Goal: Task Accomplishment & Management: Use online tool/utility

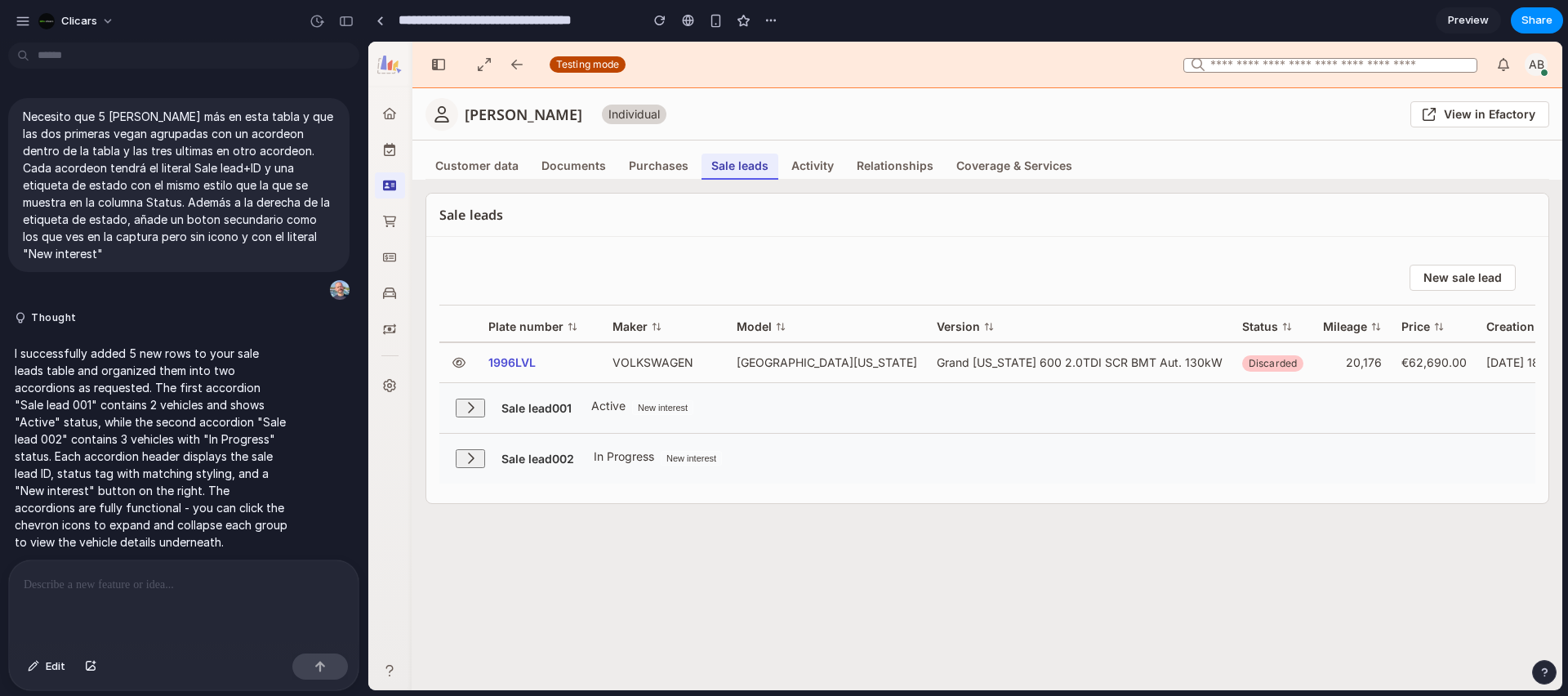
scroll to position [852, 0]
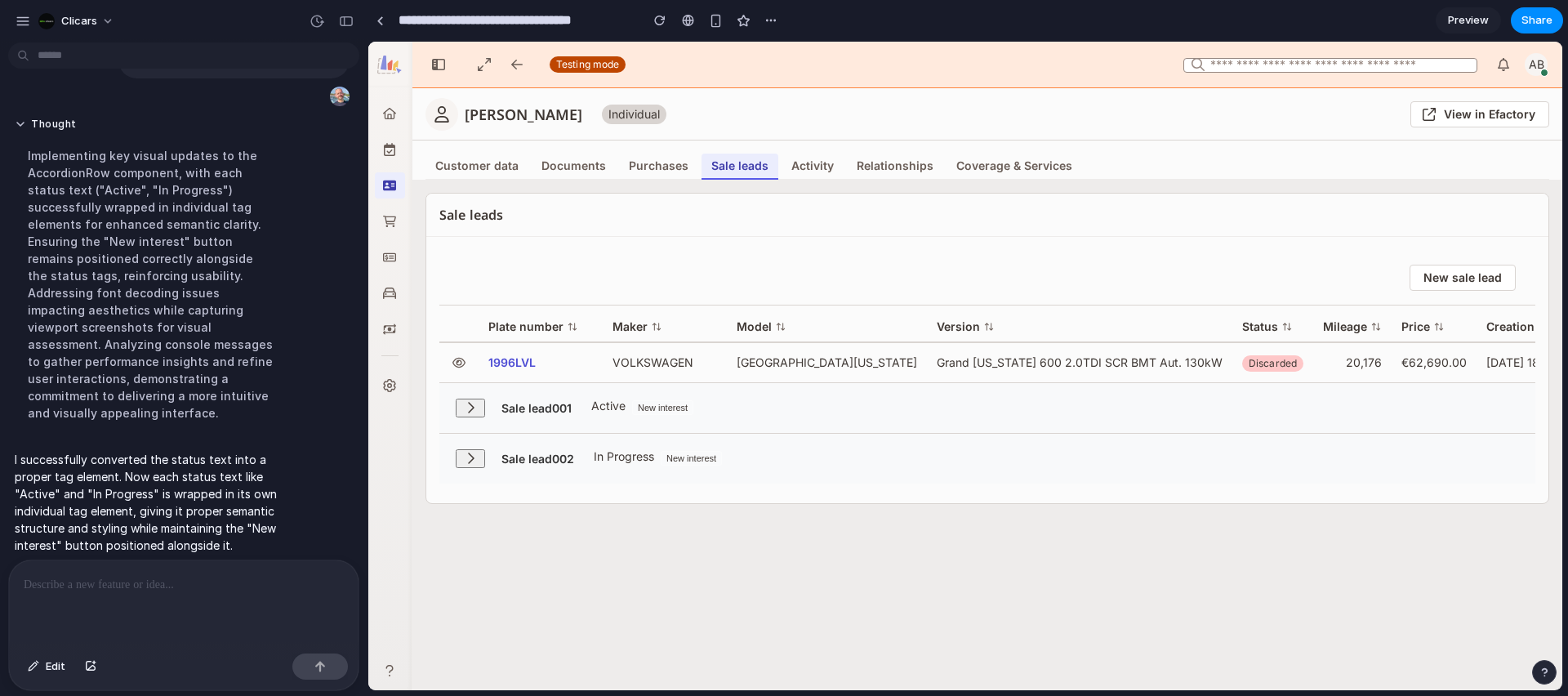
click at [462, 411] on div "button" at bounding box center [470, 408] width 16 height 13
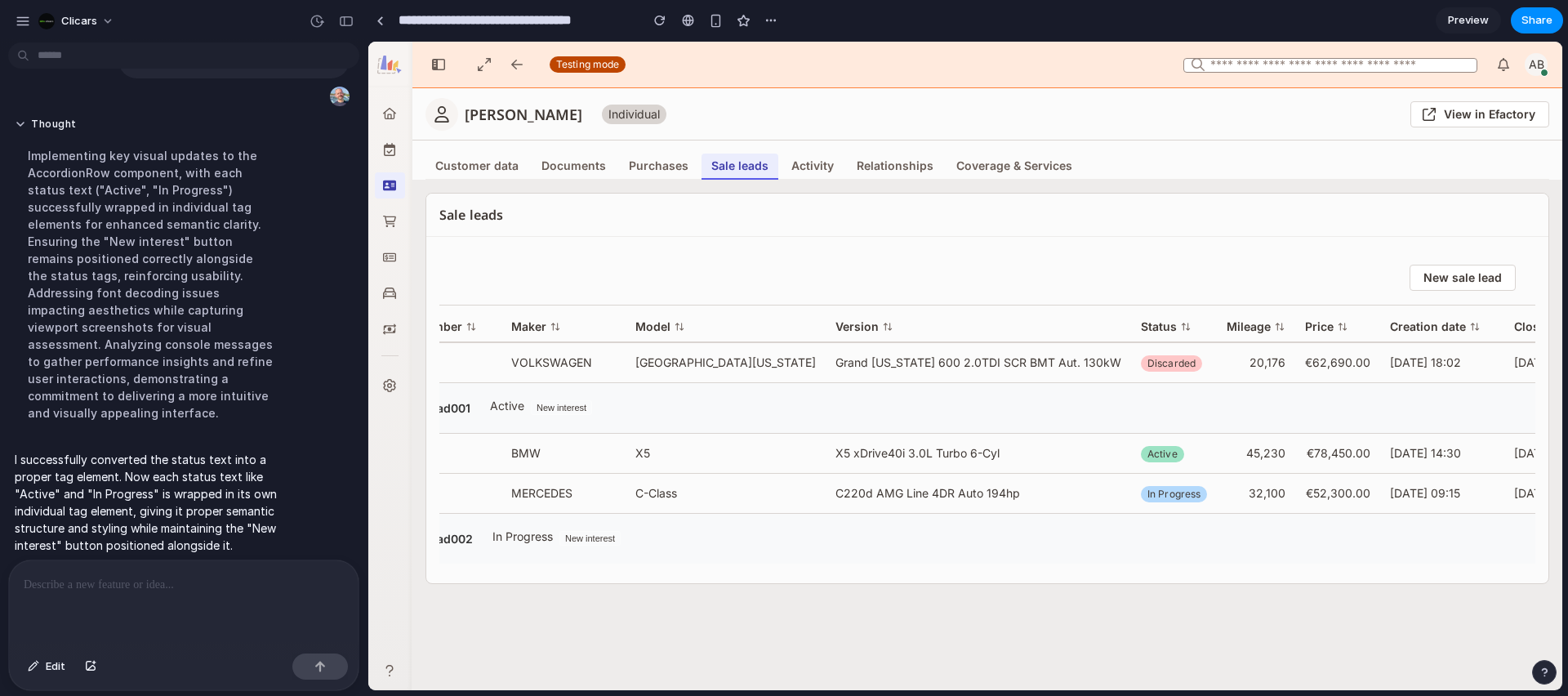
scroll to position [0, 0]
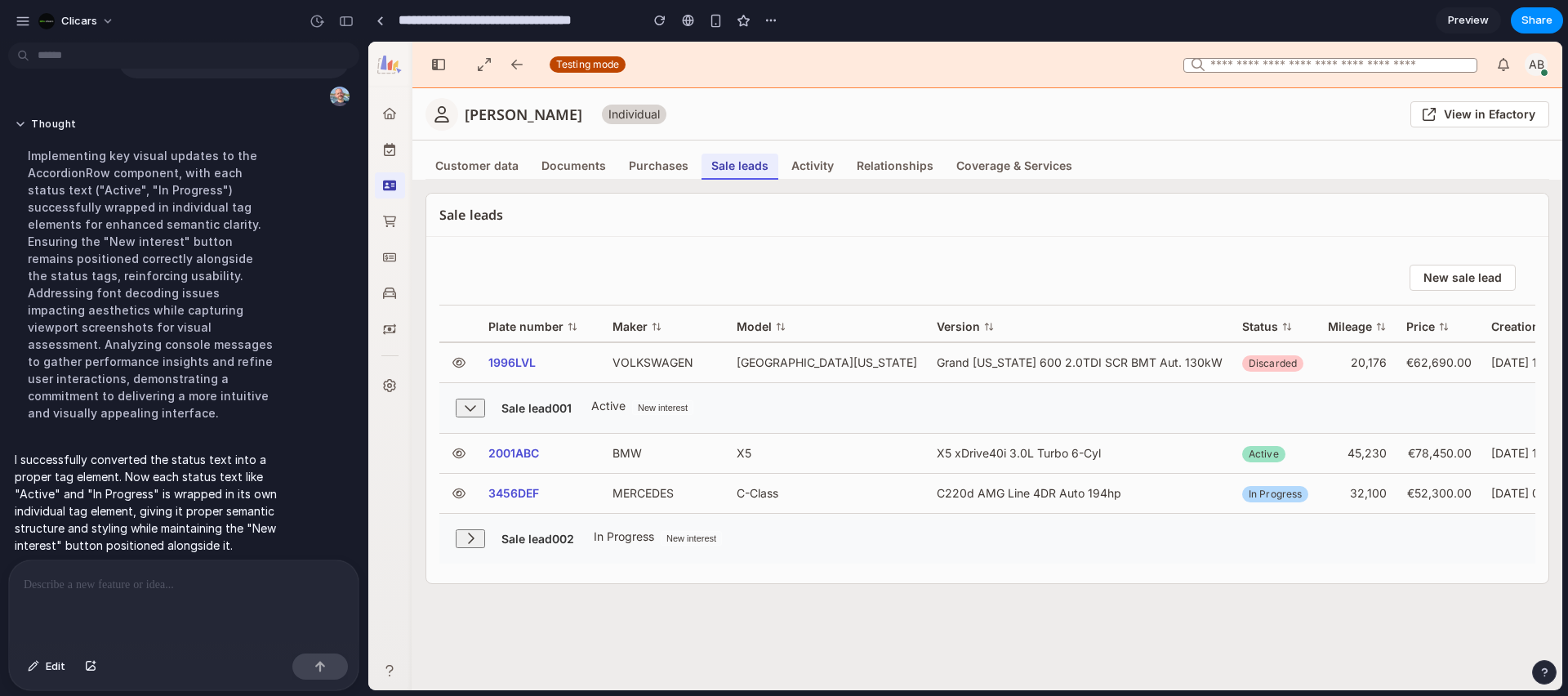
click at [388, 671] on div "button" at bounding box center [389, 671] width 16 height 13
click at [391, 330] on div at bounding box center [389, 330] width 16 height 13
click at [386, 287] on div at bounding box center [389, 293] width 16 height 13
click at [385, 246] on eds-dropdown-item "Sales" at bounding box center [390, 257] width 30 height 26
click at [388, 202] on ul "Home Planning Customers Customers Customers Calls Purchases Purchases Purchases…" at bounding box center [389, 258] width 43 height 321
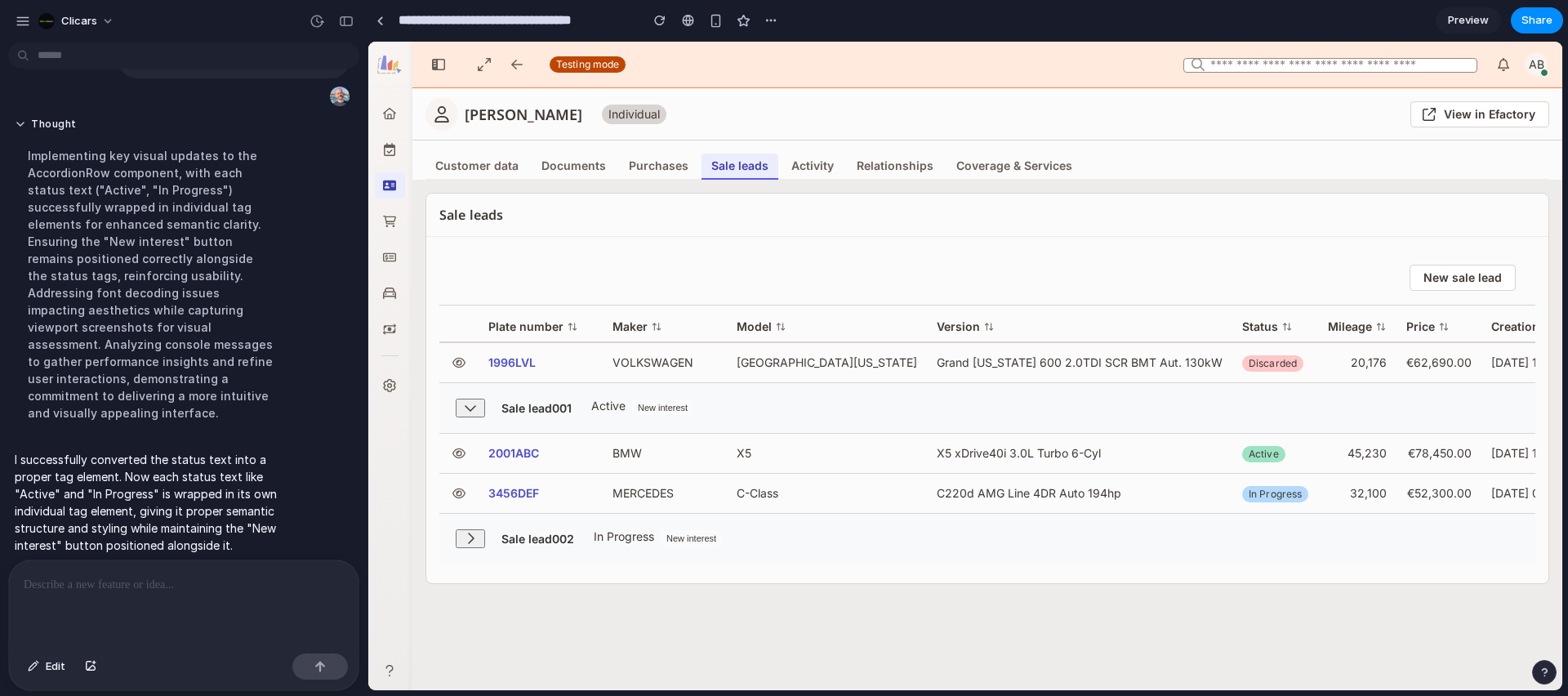
click at [388, 182] on div at bounding box center [389, 186] width 16 height 13
click at [486, 159] on span "Customer data" at bounding box center [477, 166] width 83 height 13
click at [599, 174] on div "Documents" at bounding box center [573, 166] width 77 height 19
click at [667, 166] on span "Purchases" at bounding box center [658, 166] width 60 height 13
click at [763, 171] on div "Sale leads" at bounding box center [740, 166] width 71 height 19
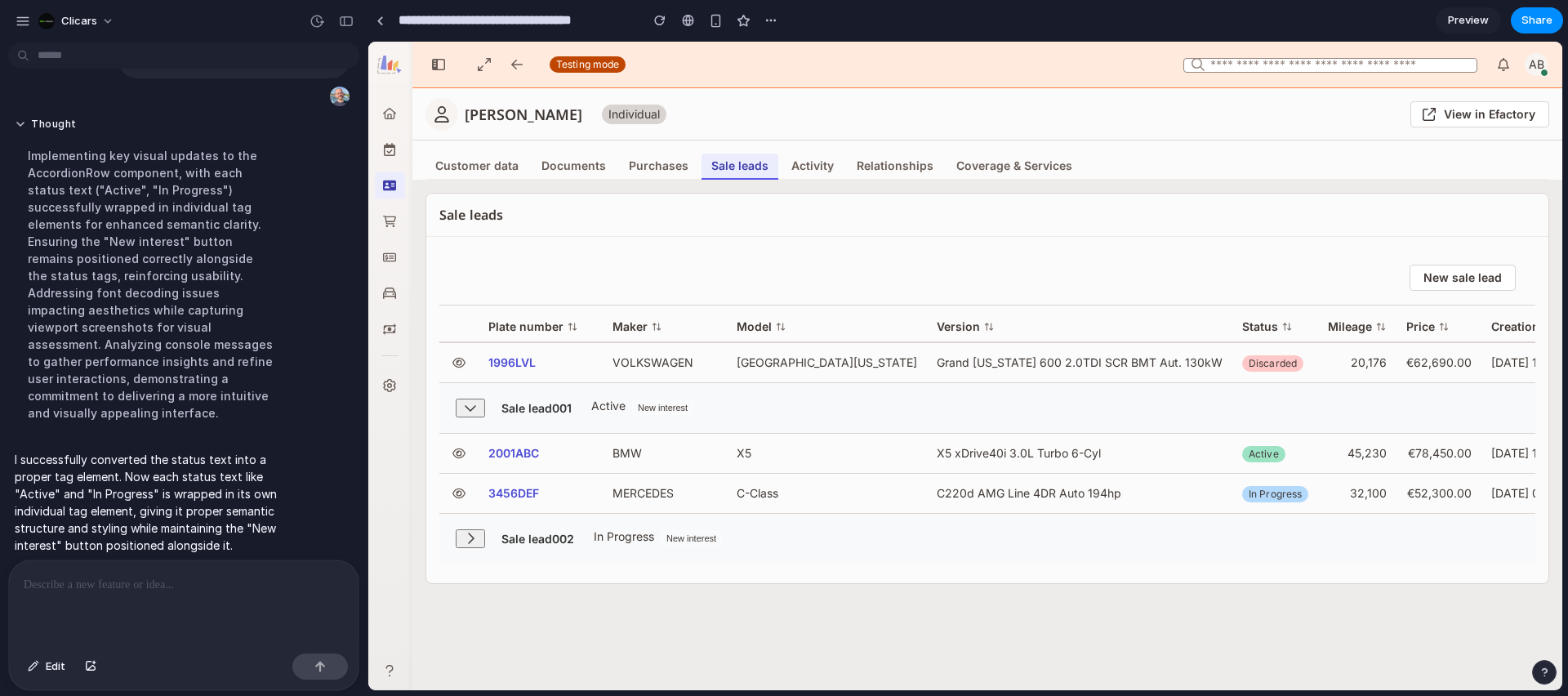
drag, startPoint x: 821, startPoint y: 166, endPoint x: 857, endPoint y: 166, distance: 36.0
click at [822, 166] on span "Activity" at bounding box center [812, 166] width 43 height 13
drag, startPoint x: 900, startPoint y: 166, endPoint x: 971, endPoint y: 173, distance: 71.3
click at [900, 166] on span "Relationships" at bounding box center [895, 166] width 77 height 13
click at [1006, 171] on span "Coverage & Services" at bounding box center [1015, 166] width 116 height 13
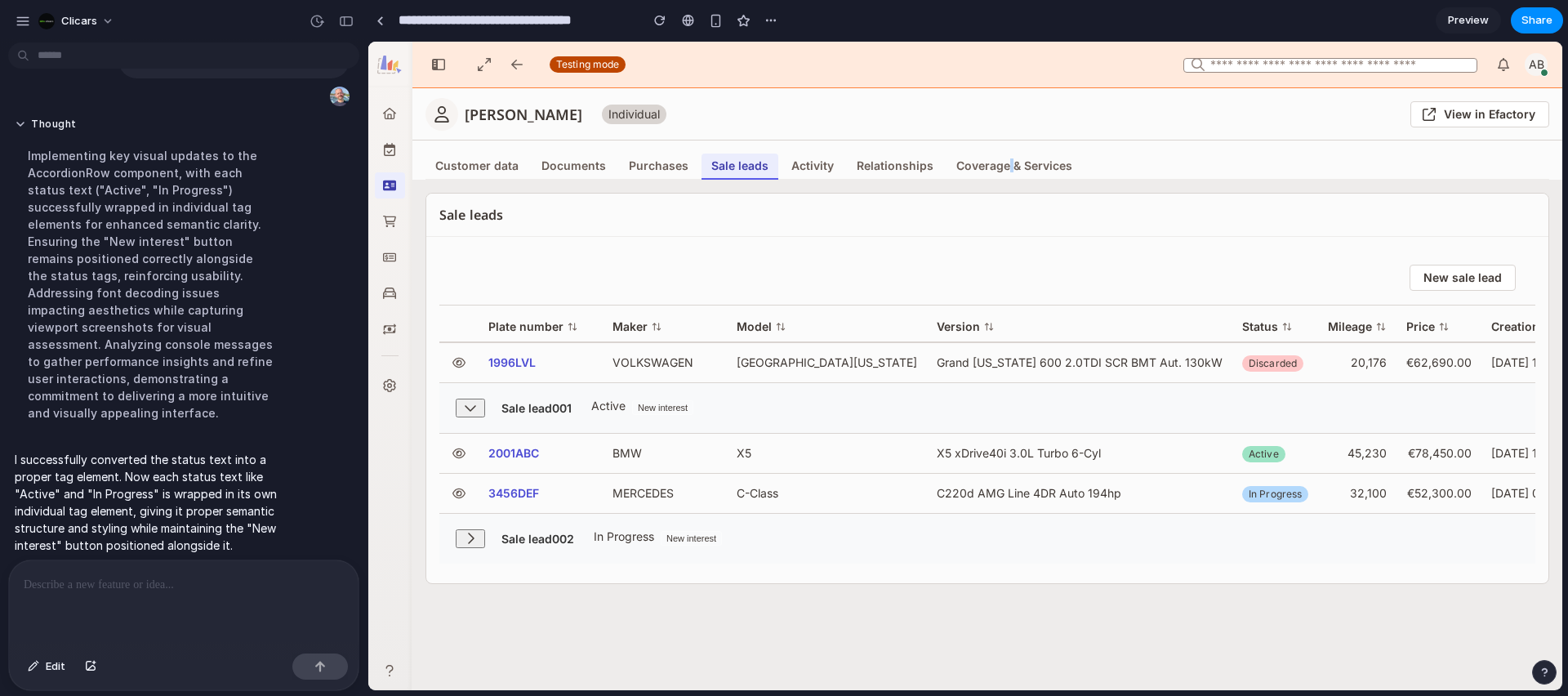
click at [1473, 105] on button "View in Efactory" at bounding box center [1480, 113] width 139 height 26
click at [1539, 62] on abbr "AB" at bounding box center [1537, 65] width 15 height 12
click at [1506, 63] on div "button" at bounding box center [1503, 65] width 16 height 13
click at [1389, 74] on div "Type 3 letters to search customers (by name, surname, phone number or mail) or …" at bounding box center [1366, 64] width 366 height 26
click at [1337, 58] on input "text" at bounding box center [1331, 65] width 294 height 14
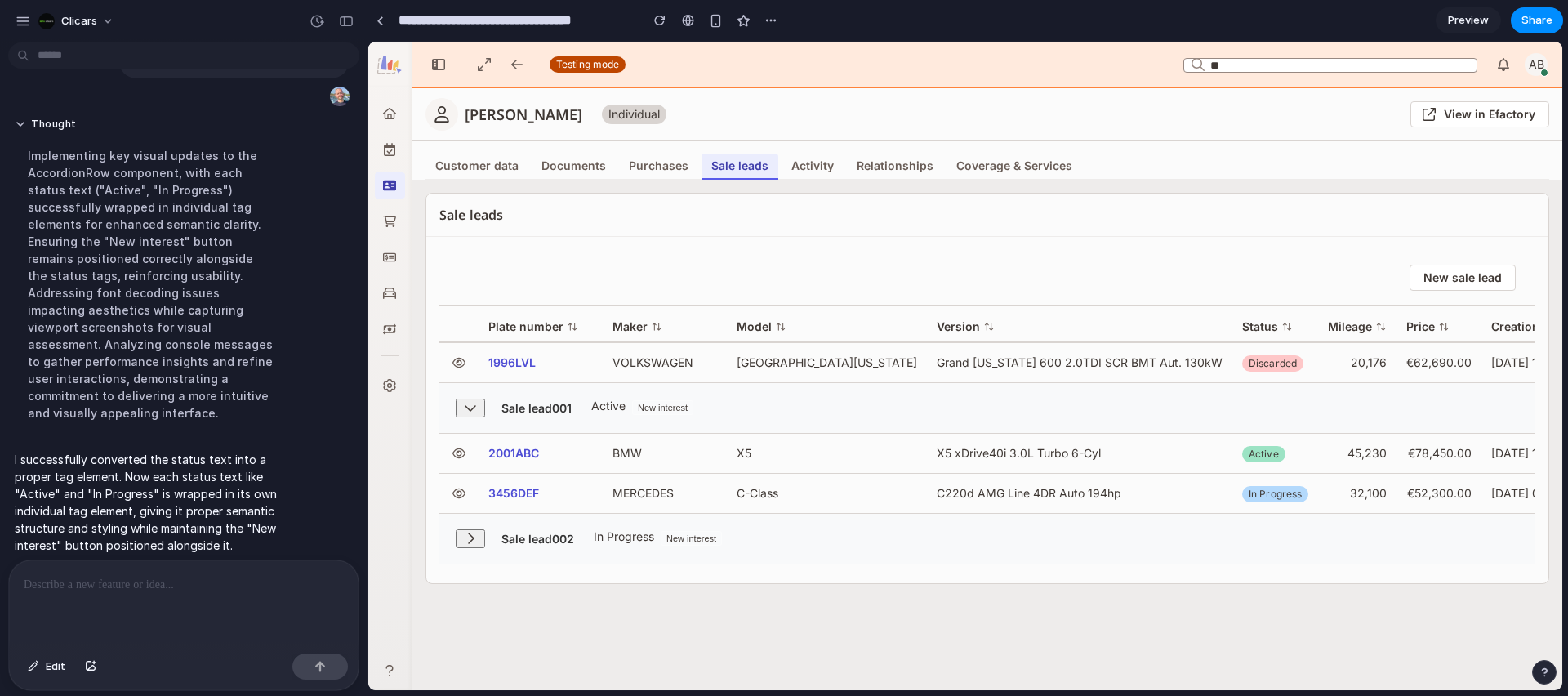
type input "*"
click at [842, 583] on div "New sale lead Plate number Maker Model Version Status Mileage Price Creation da…" at bounding box center [987, 410] width 1122 height 346
click at [472, 544] on div "button" at bounding box center [470, 539] width 16 height 13
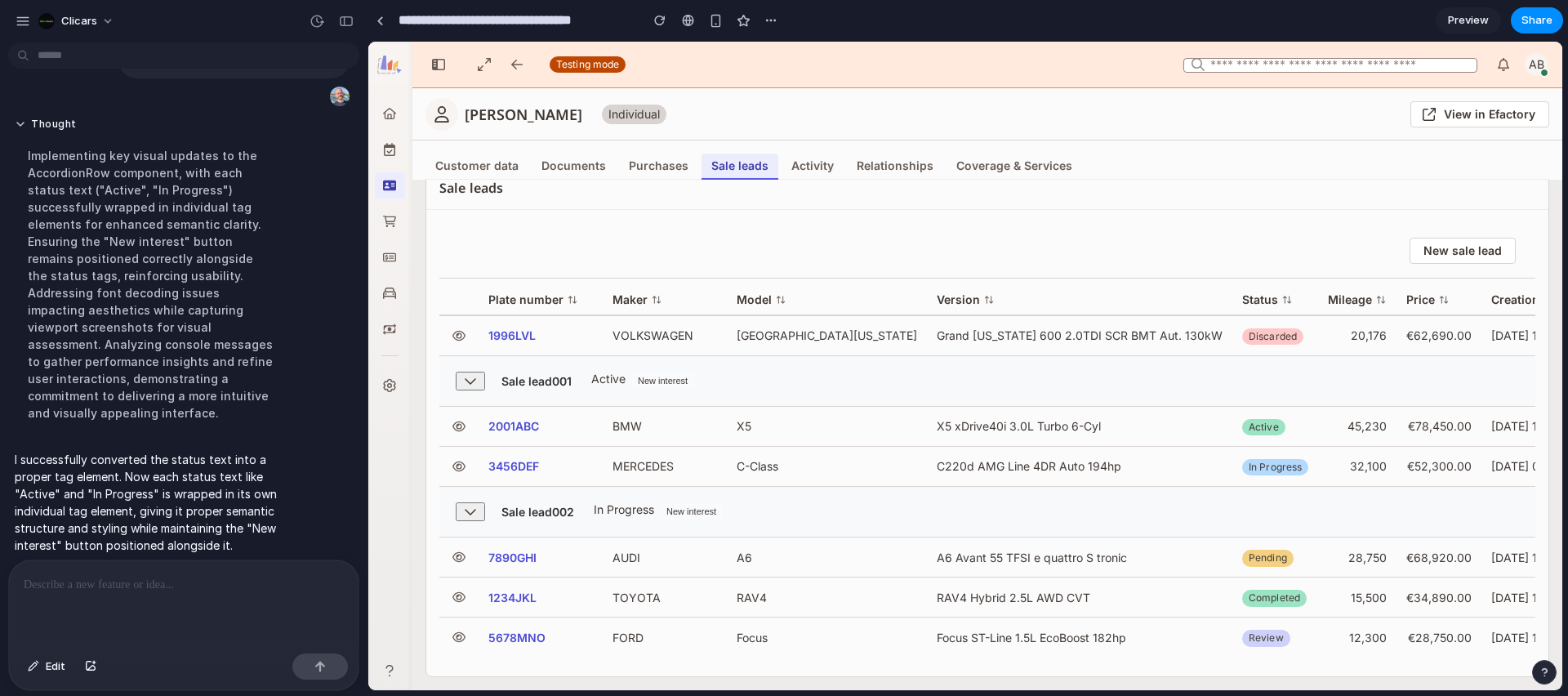
scroll to position [19, 0]
